Goal: Information Seeking & Learning: Find specific fact

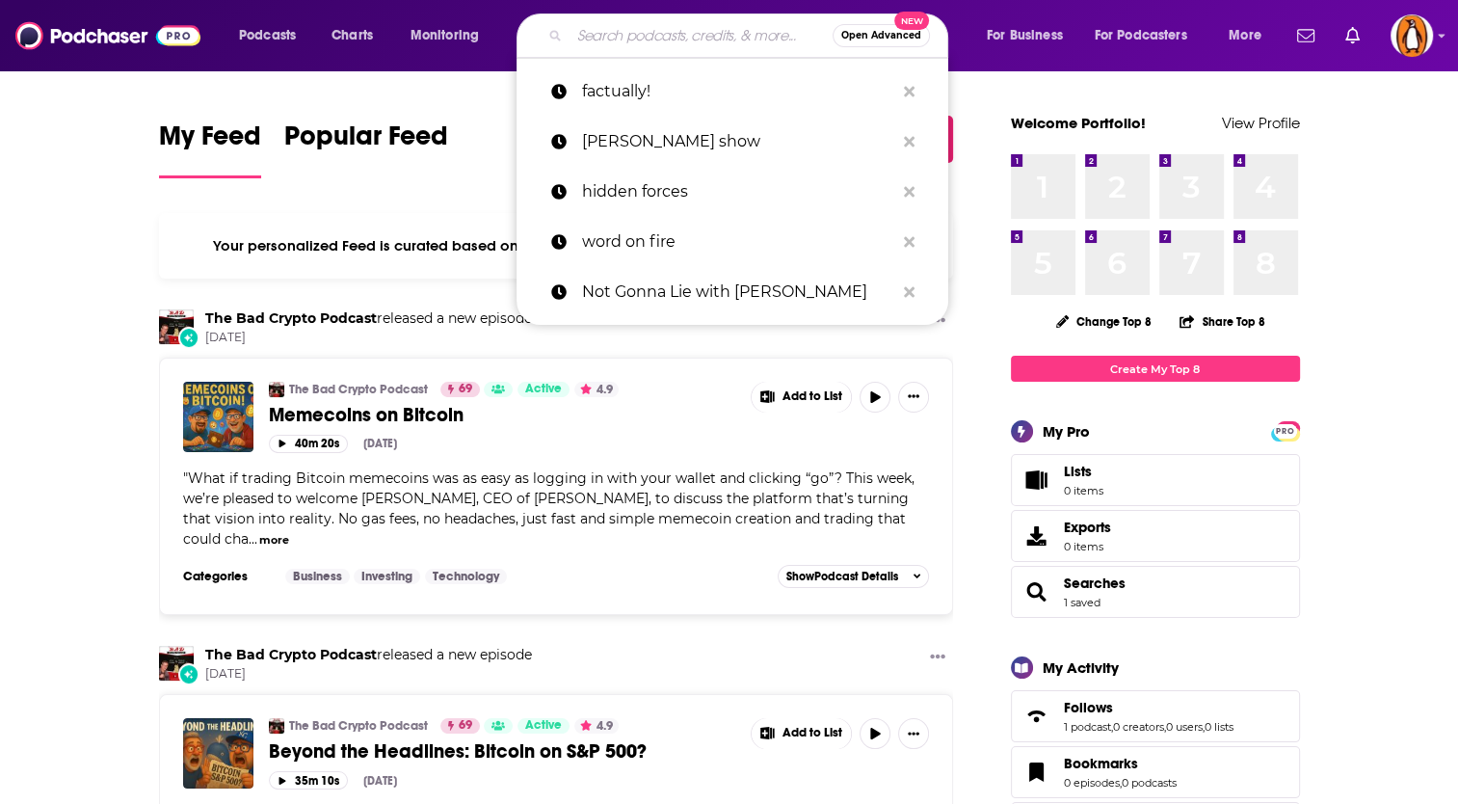
type input "c"
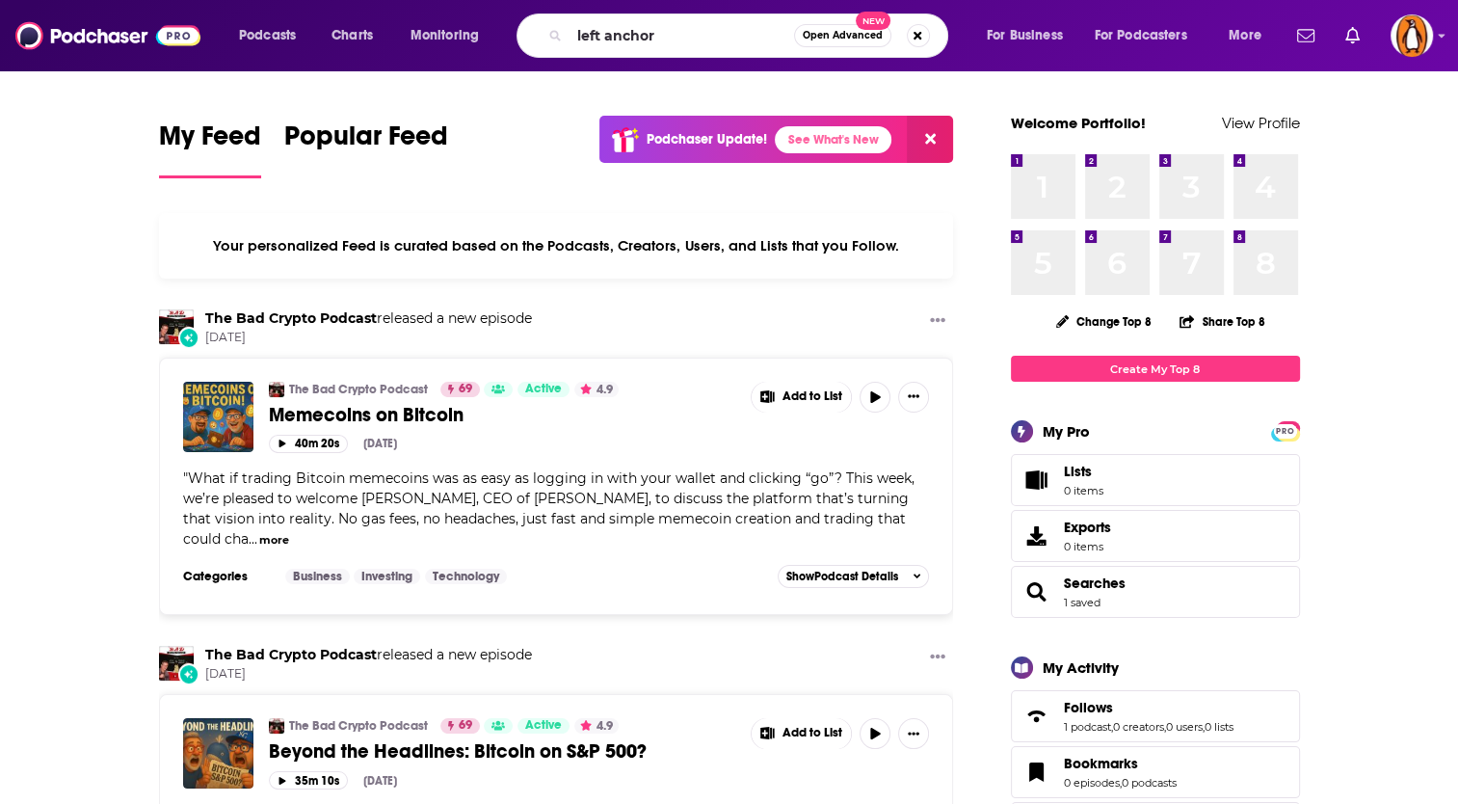
type input "left anchor"
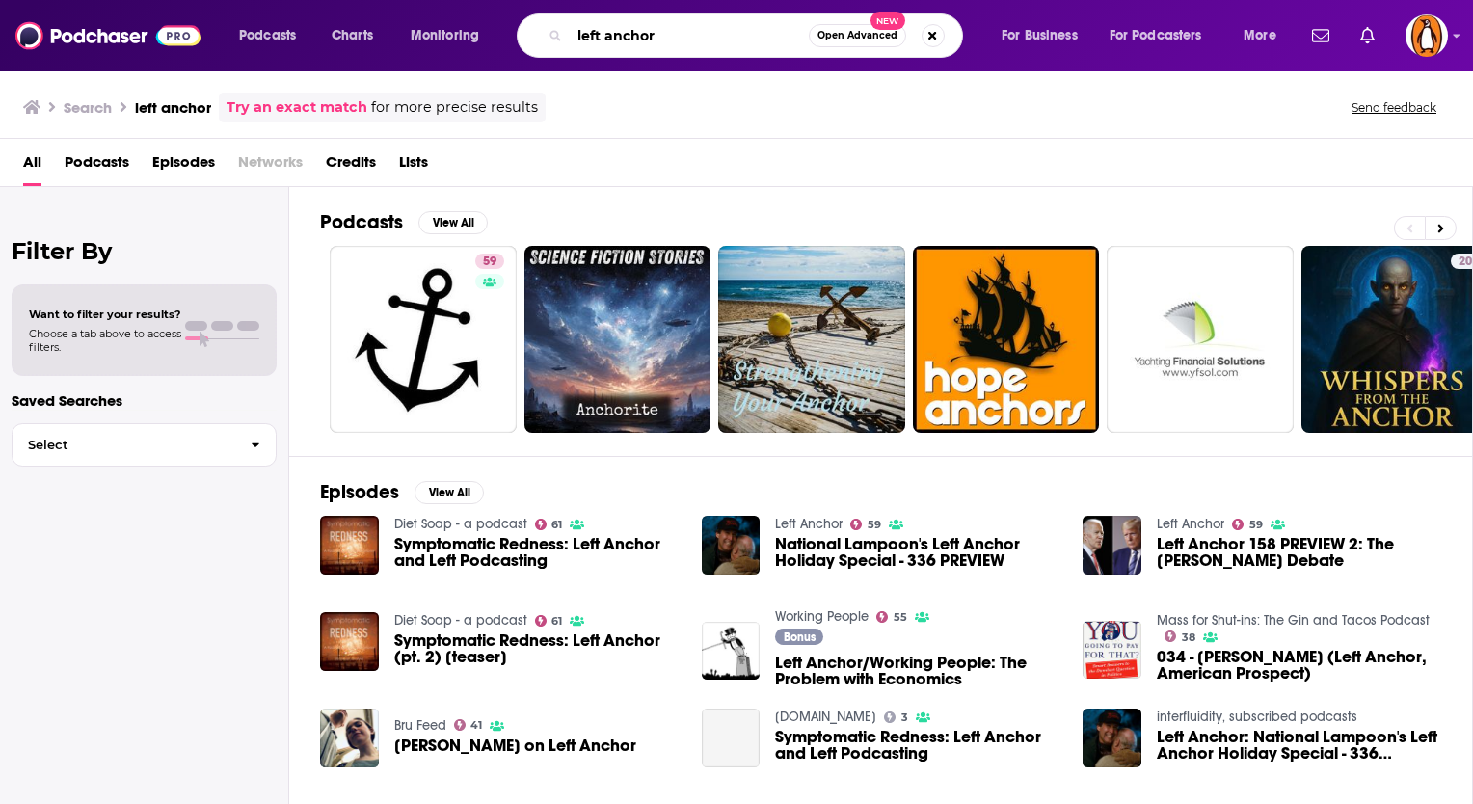
click at [655, 37] on input "left anchor" at bounding box center [689, 35] width 239 height 31
